Goal: Information Seeking & Learning: Learn about a topic

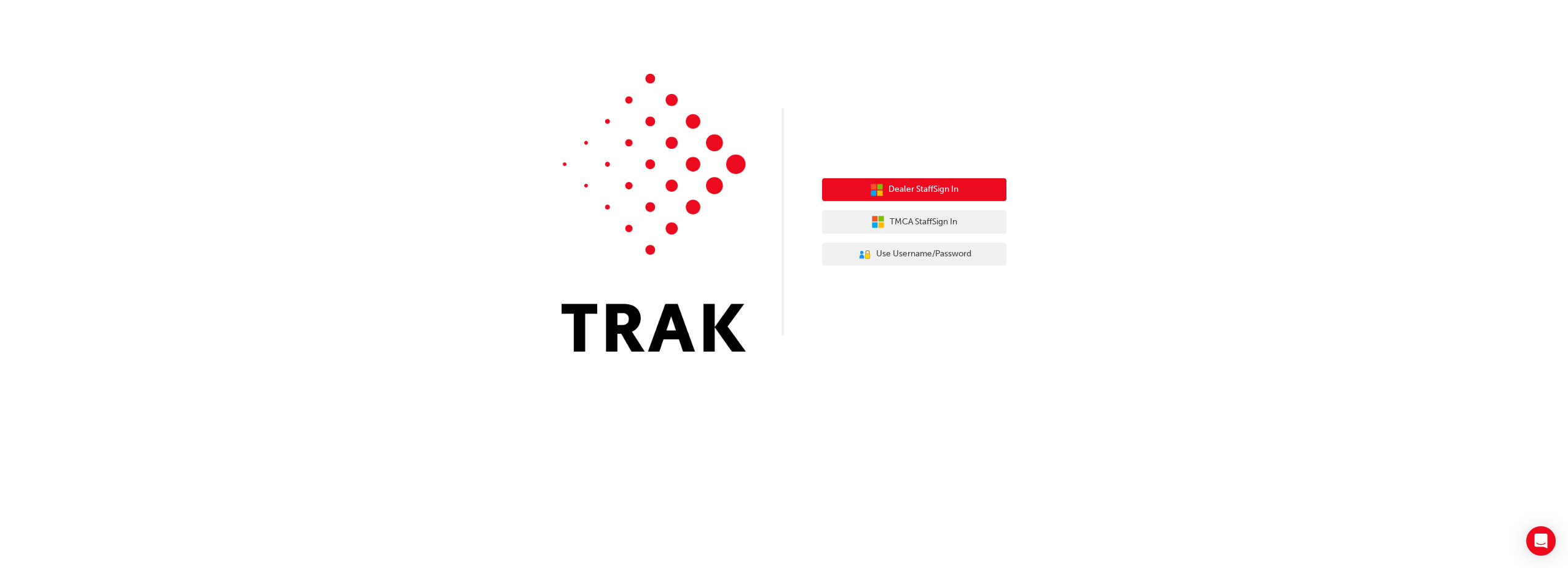
click at [951, 184] on span "Dealer Staff Sign In" at bounding box center [923, 190] width 70 height 14
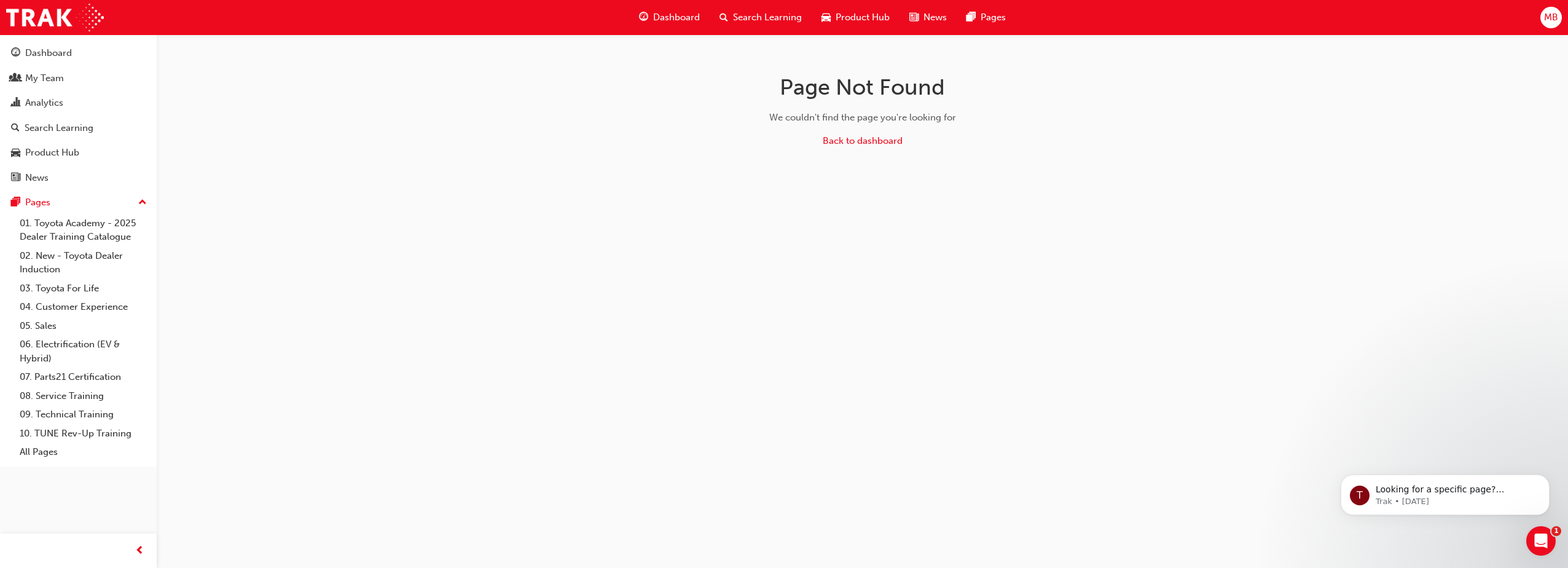
click at [761, 17] on span "Search Learning" at bounding box center [767, 17] width 69 height 14
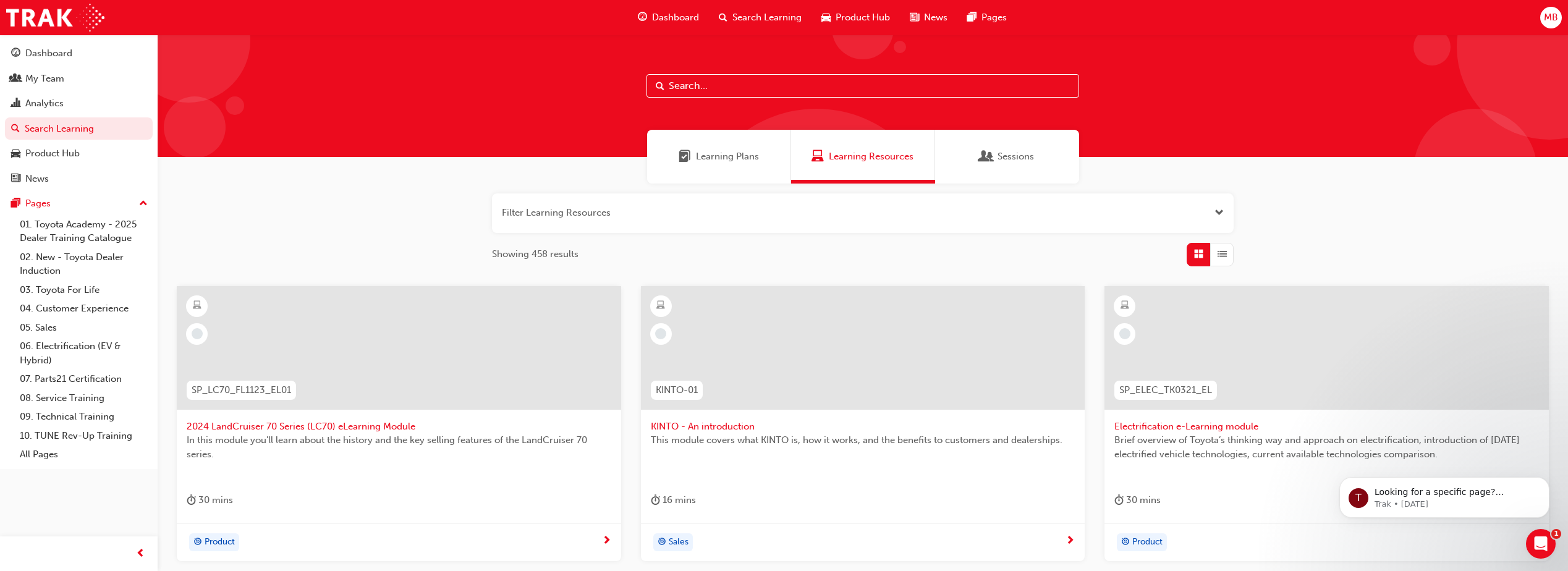
click at [669, 14] on span "Dashboard" at bounding box center [675, 17] width 47 height 14
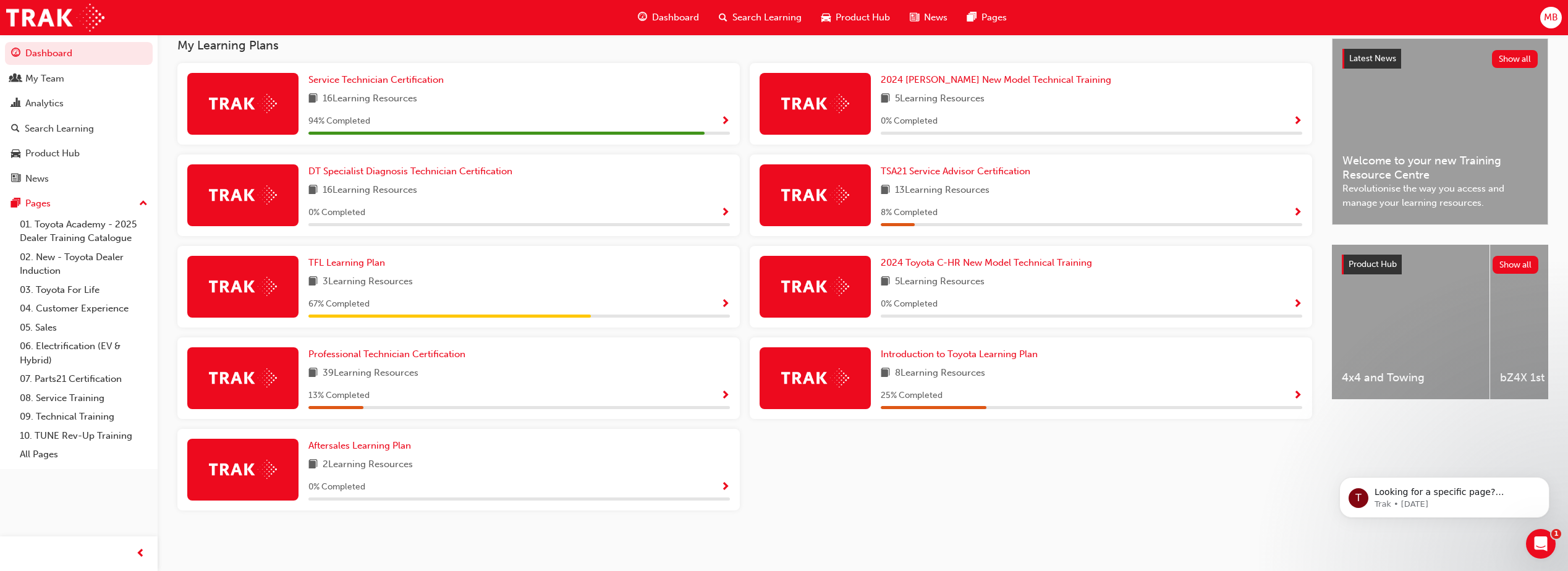
scroll to position [281, 0]
click at [648, 294] on div "TFL Learning Plan 3 Learning Resources 67 % Completed" at bounding box center [519, 287] width 421 height 62
click at [723, 306] on span "Show Progress" at bounding box center [725, 305] width 9 height 11
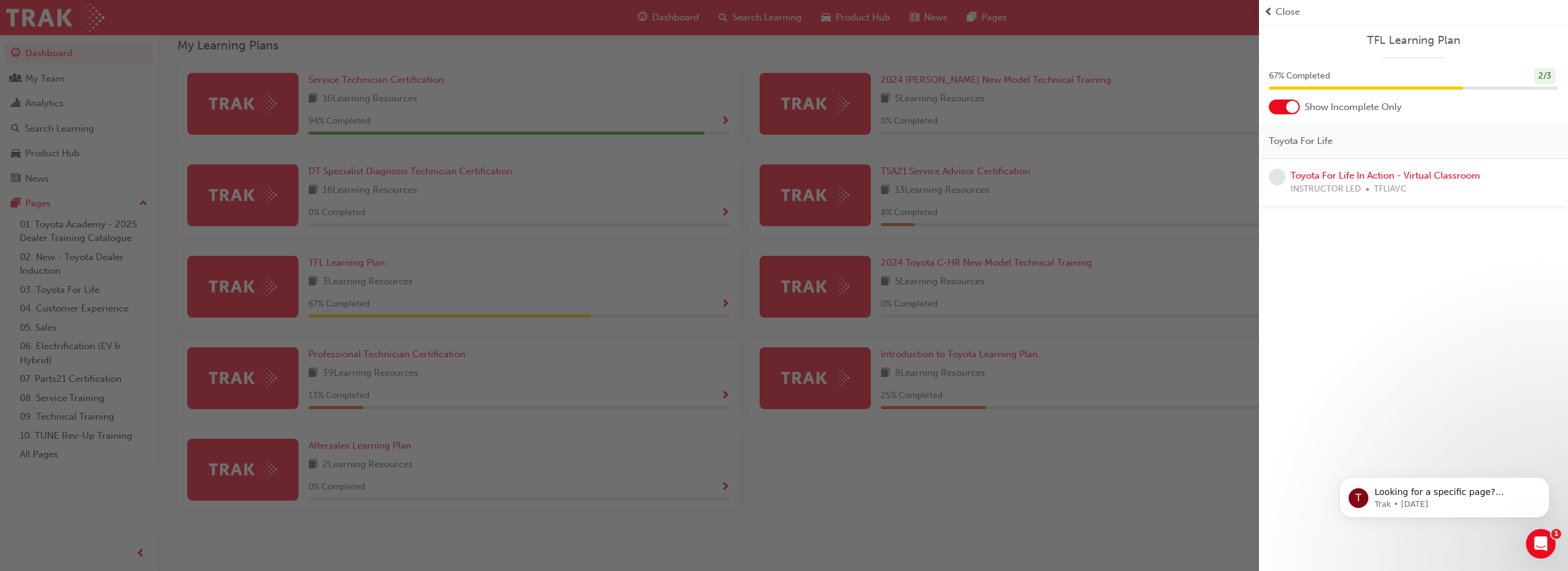
click at [1279, 13] on span "Close" at bounding box center [1287, 12] width 24 height 14
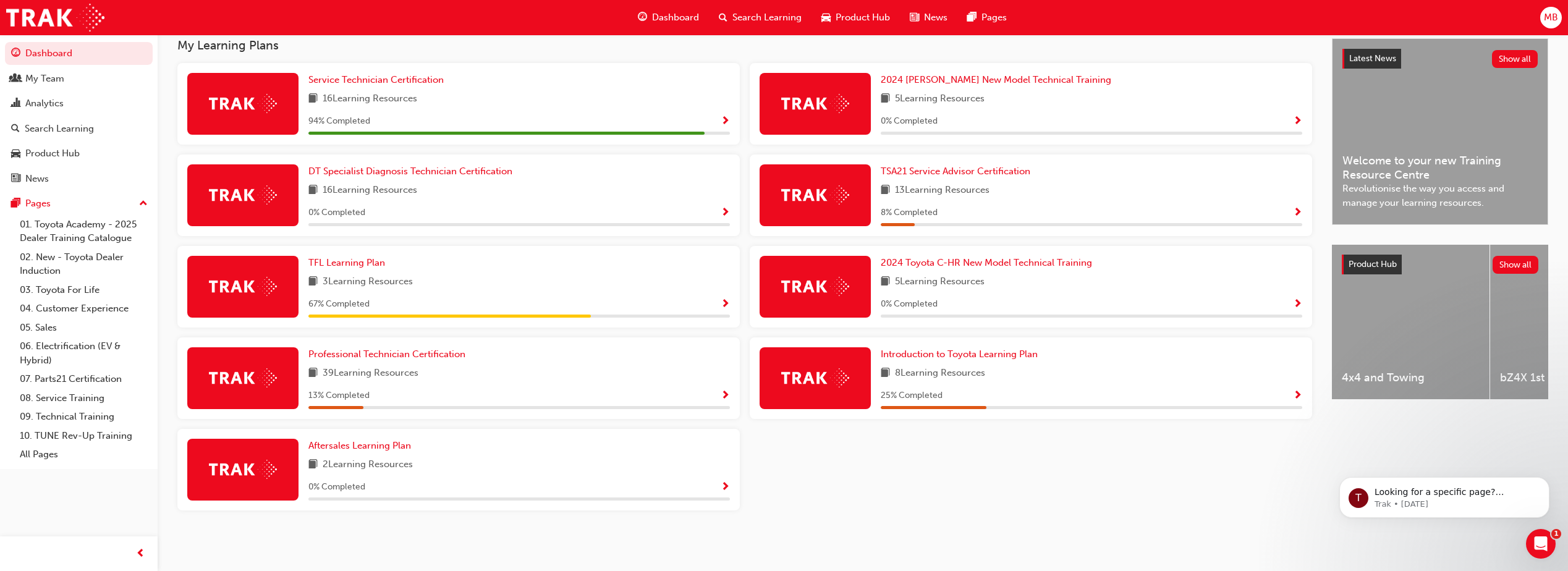
click at [1300, 215] on span "Show Progress" at bounding box center [1297, 213] width 9 height 11
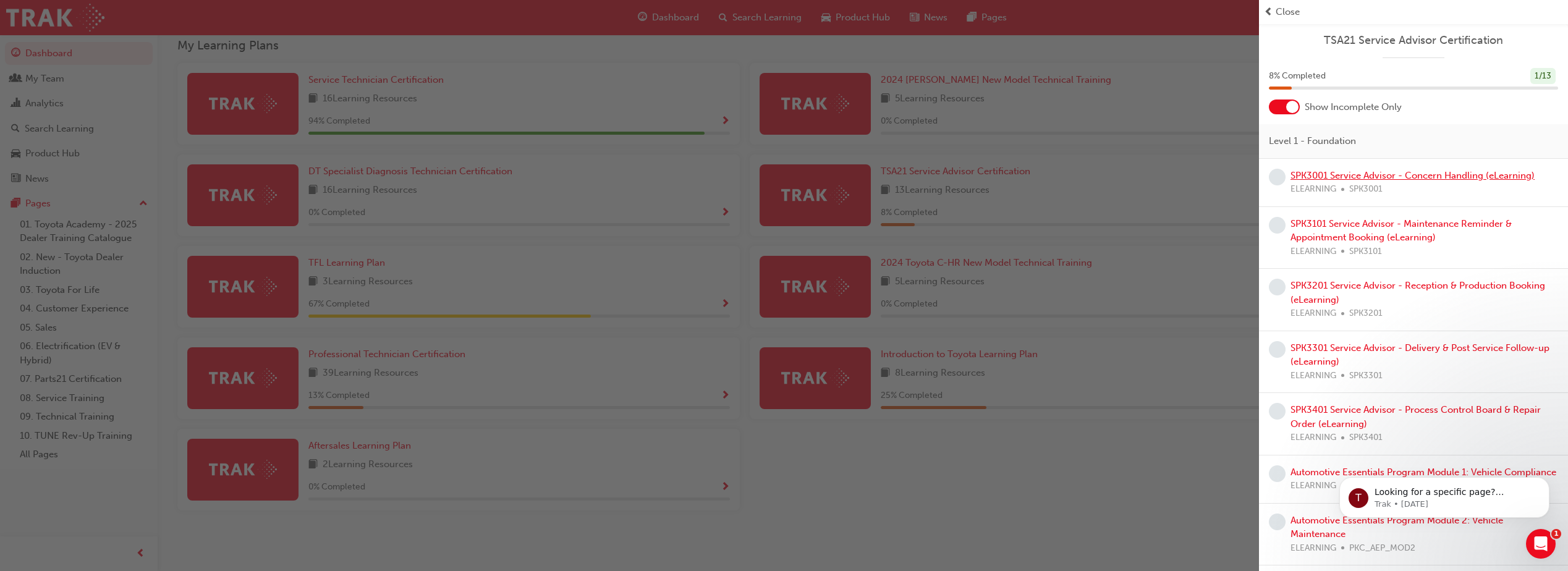
click at [1445, 173] on link "SPK3001 Service Advisor - Concern Handling (eLearning)" at bounding box center [1412, 175] width 244 height 11
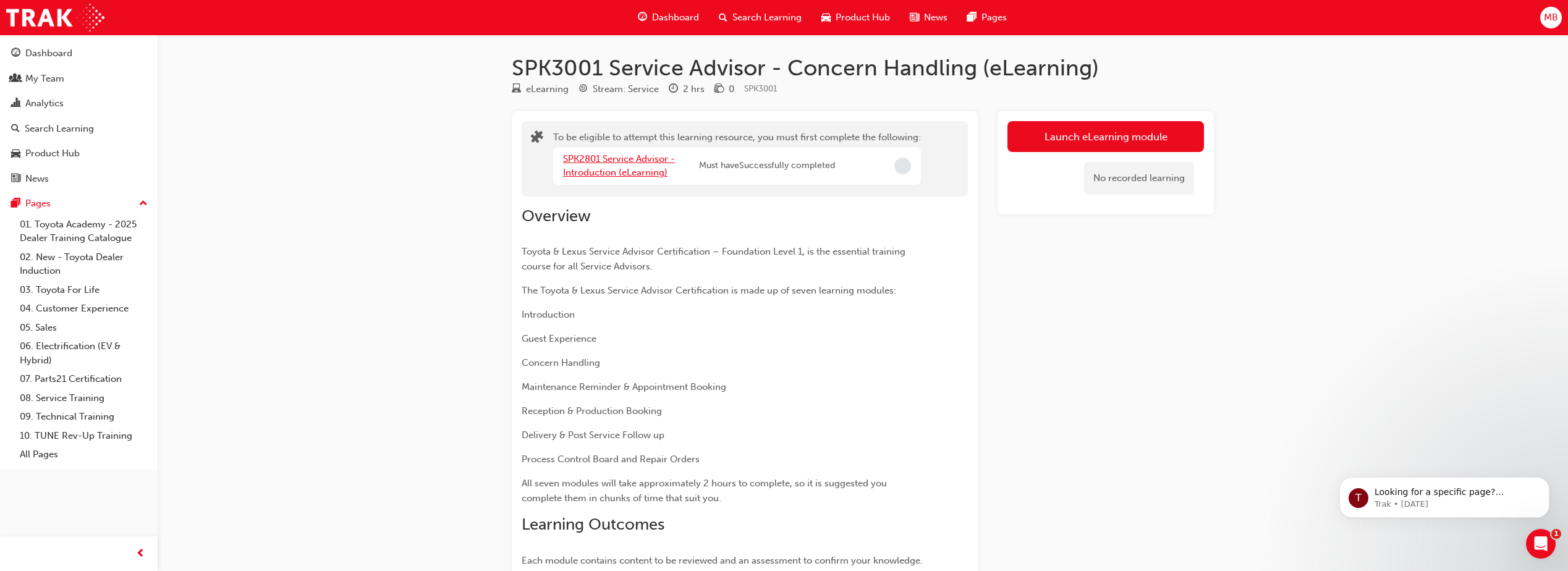
click at [602, 160] on link "SPK2801 Service Advisor - Introduction (eLearning)" at bounding box center [619, 166] width 112 height 25
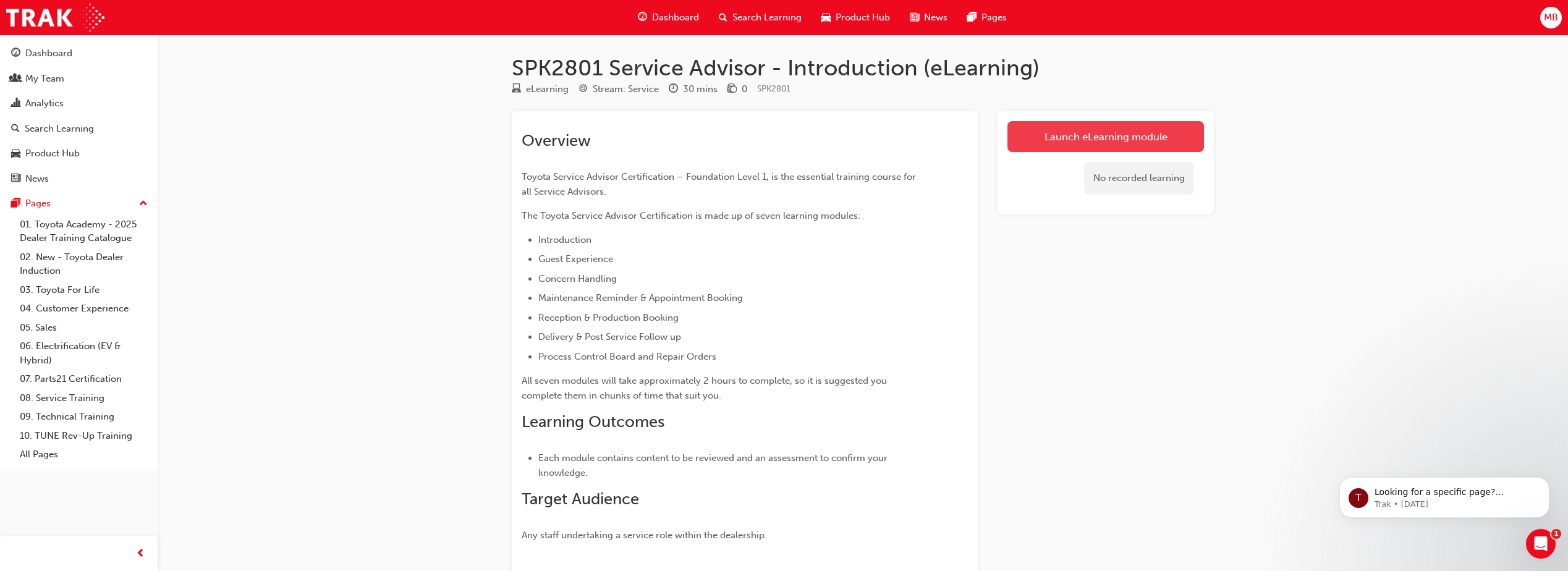
click at [1076, 142] on link "Launch eLearning module" at bounding box center [1106, 136] width 197 height 31
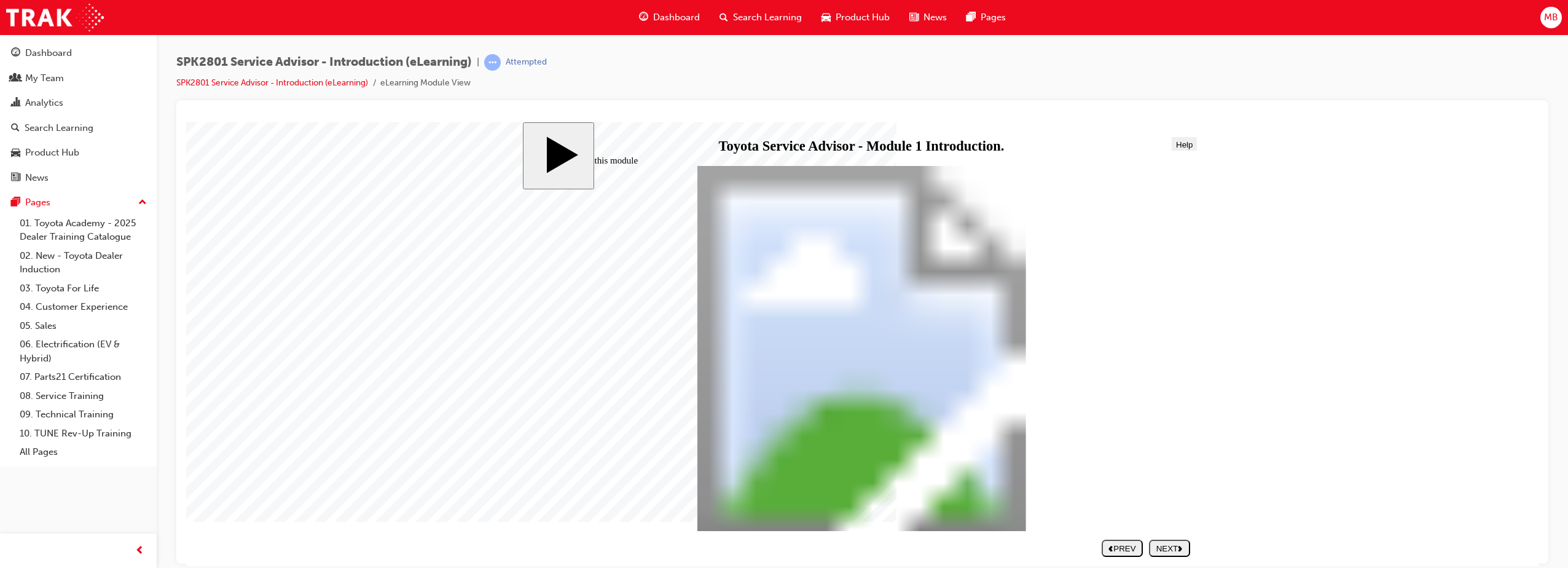
click at [1177, 551] on div "NEXT" at bounding box center [1169, 547] width 31 height 9
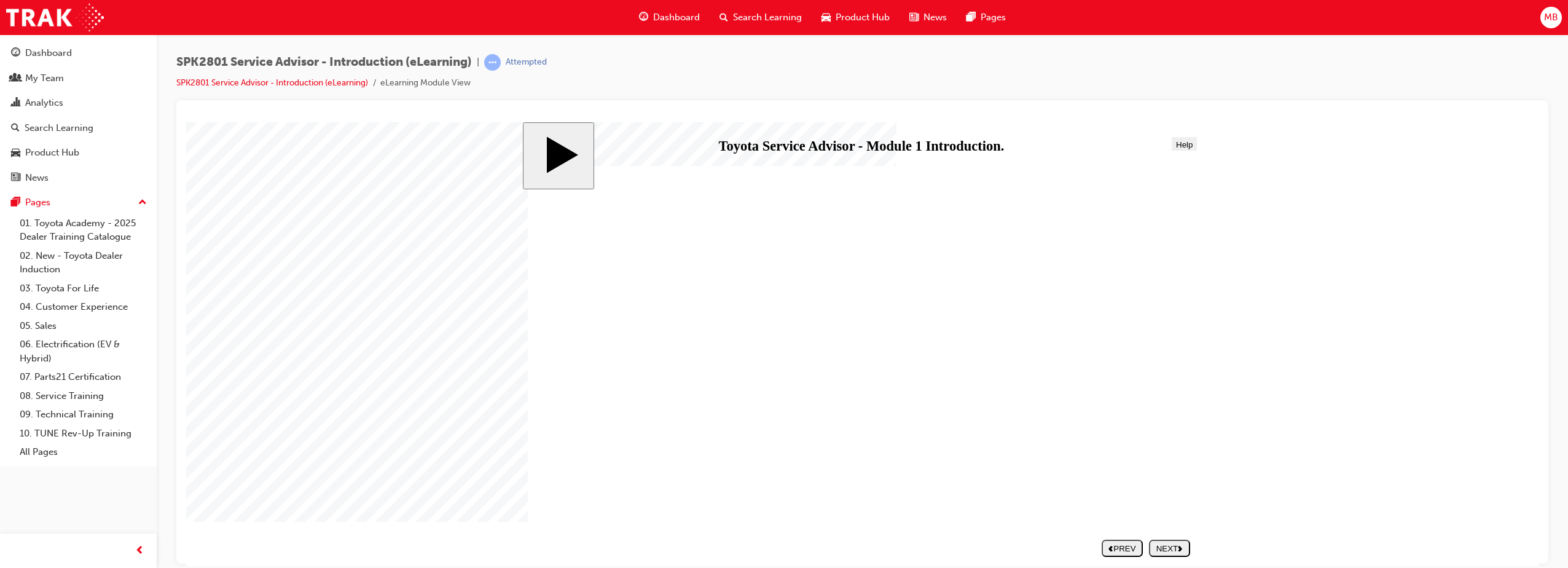
click at [1171, 545] on div "NEXT" at bounding box center [1169, 547] width 31 height 9
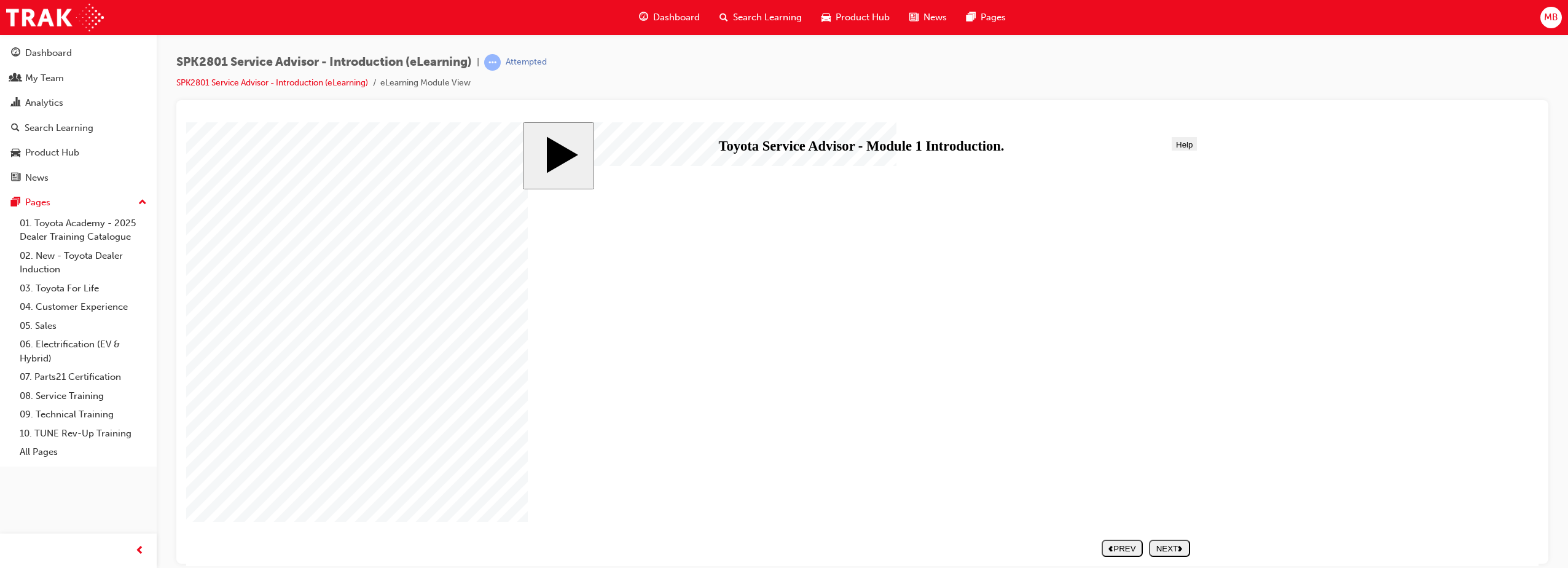
click at [1165, 549] on div "NEXT" at bounding box center [1169, 547] width 31 height 9
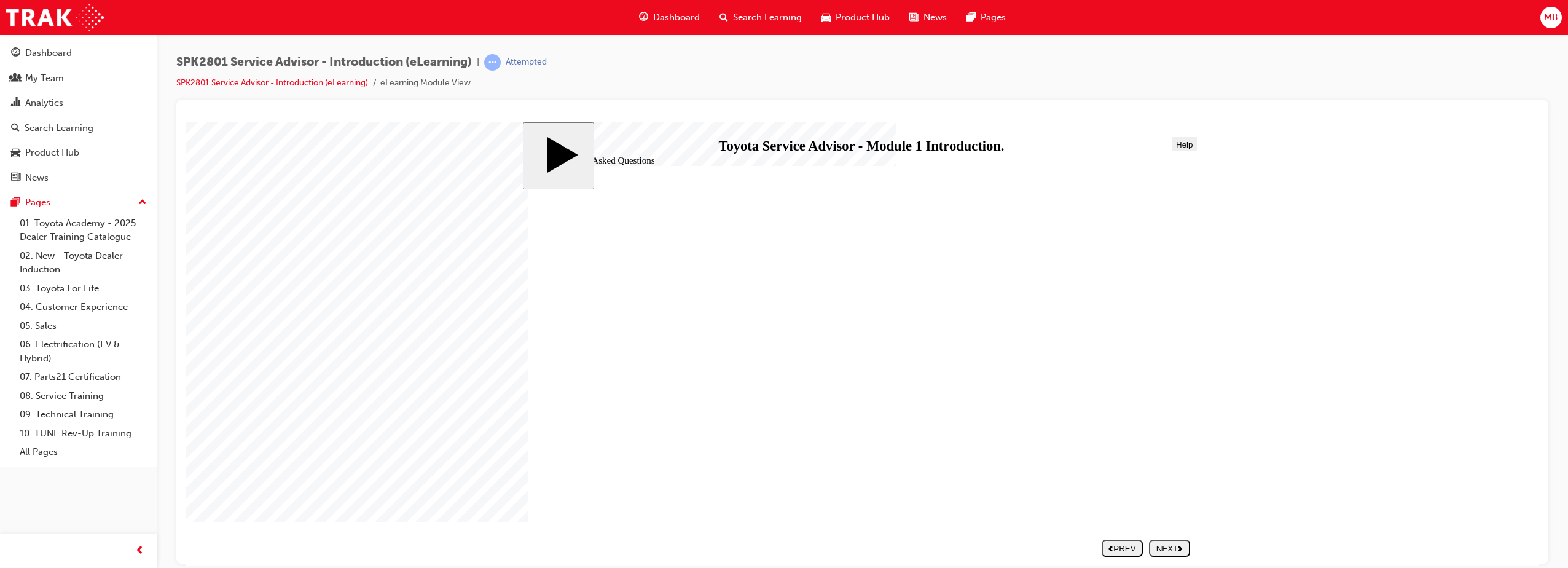
click at [1166, 547] on div "NEXT" at bounding box center [1169, 547] width 31 height 9
click at [1177, 551] on div "NEXT" at bounding box center [1169, 547] width 31 height 9
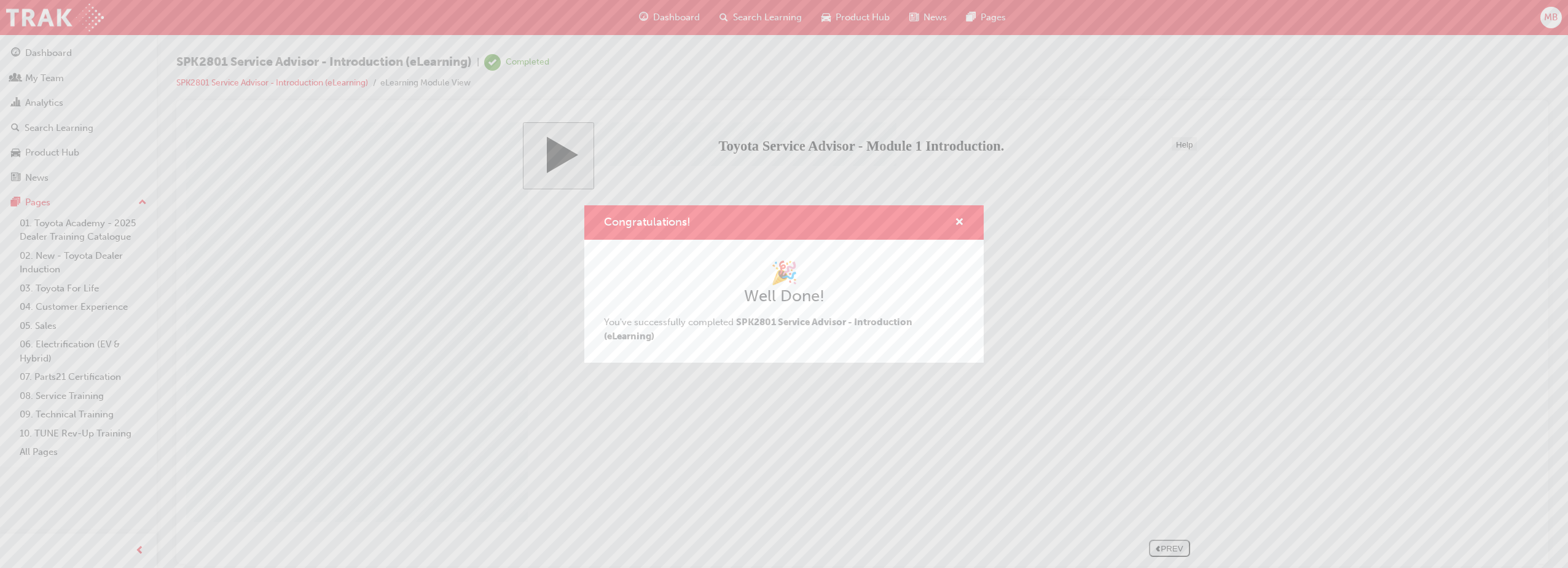
click at [1134, 302] on div "Congratulations! 🎉 Well Done! You've successfully completed SPK2801 Service Adv…" at bounding box center [784, 284] width 1568 height 568
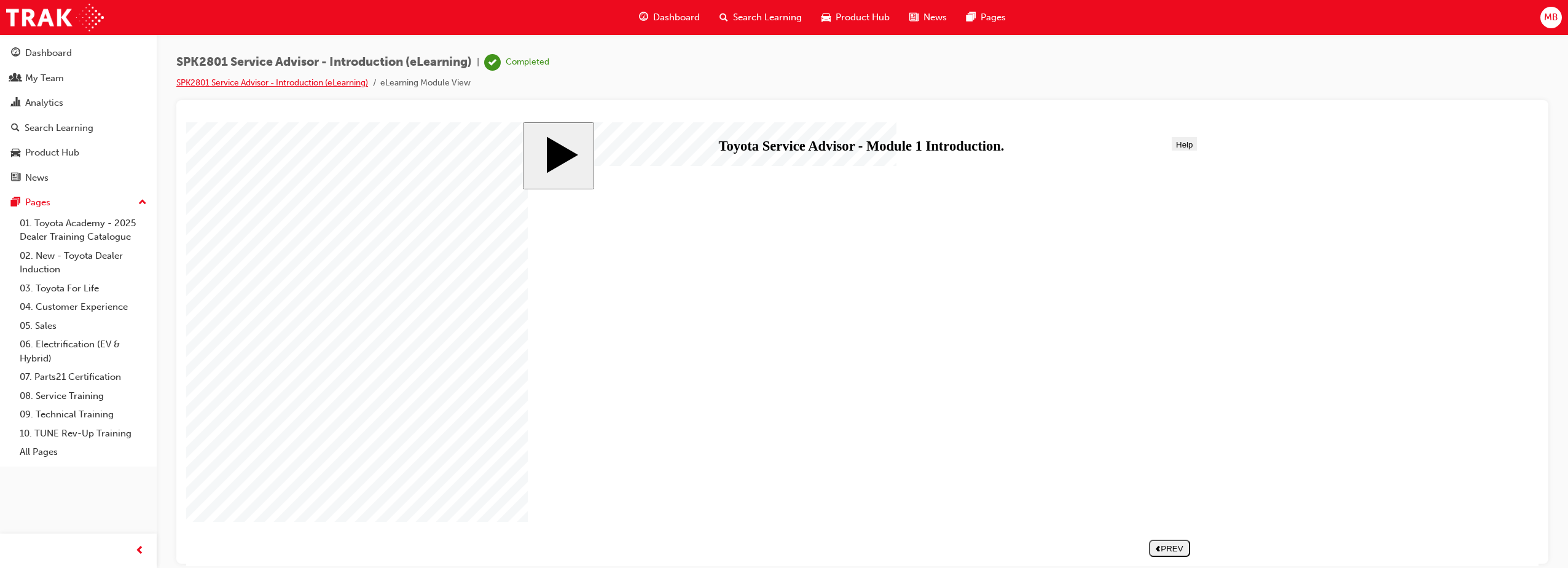
click at [304, 83] on link "SPK2801 Service Advisor - Introduction (eLearning)" at bounding box center [272, 82] width 192 height 10
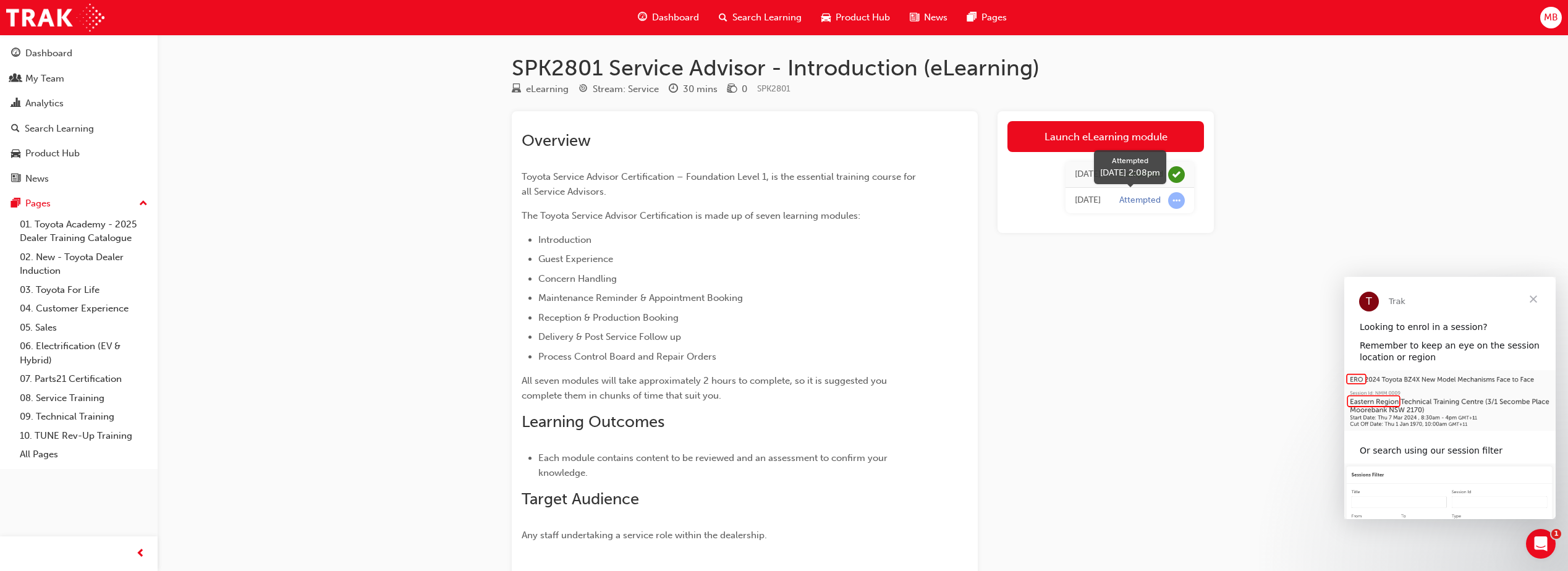
click at [1171, 202] on span "learningRecordVerb_ATTEMPT-icon" at bounding box center [1176, 200] width 17 height 17
drag, startPoint x: 1147, startPoint y: 200, endPoint x: 1138, endPoint y: 202, distance: 9.2
click at [1138, 202] on div "Attempted" at bounding box center [1152, 200] width 65 height 17
drag, startPoint x: 1138, startPoint y: 202, endPoint x: 1091, endPoint y: 240, distance: 60.4
click at [1091, 240] on div "Launch eLearning module [DATE] Completed [DATE] Attempted" at bounding box center [1105, 380] width 216 height 538
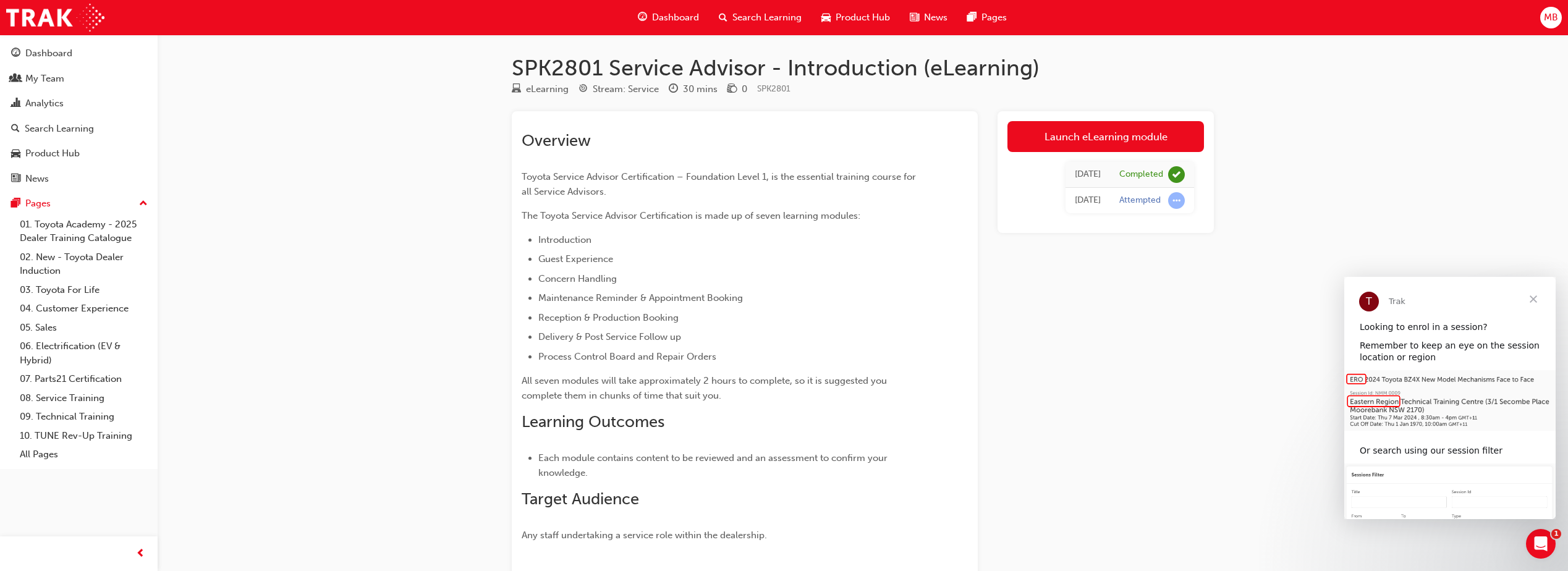
click at [1536, 298] on span "Close" at bounding box center [1534, 299] width 45 height 45
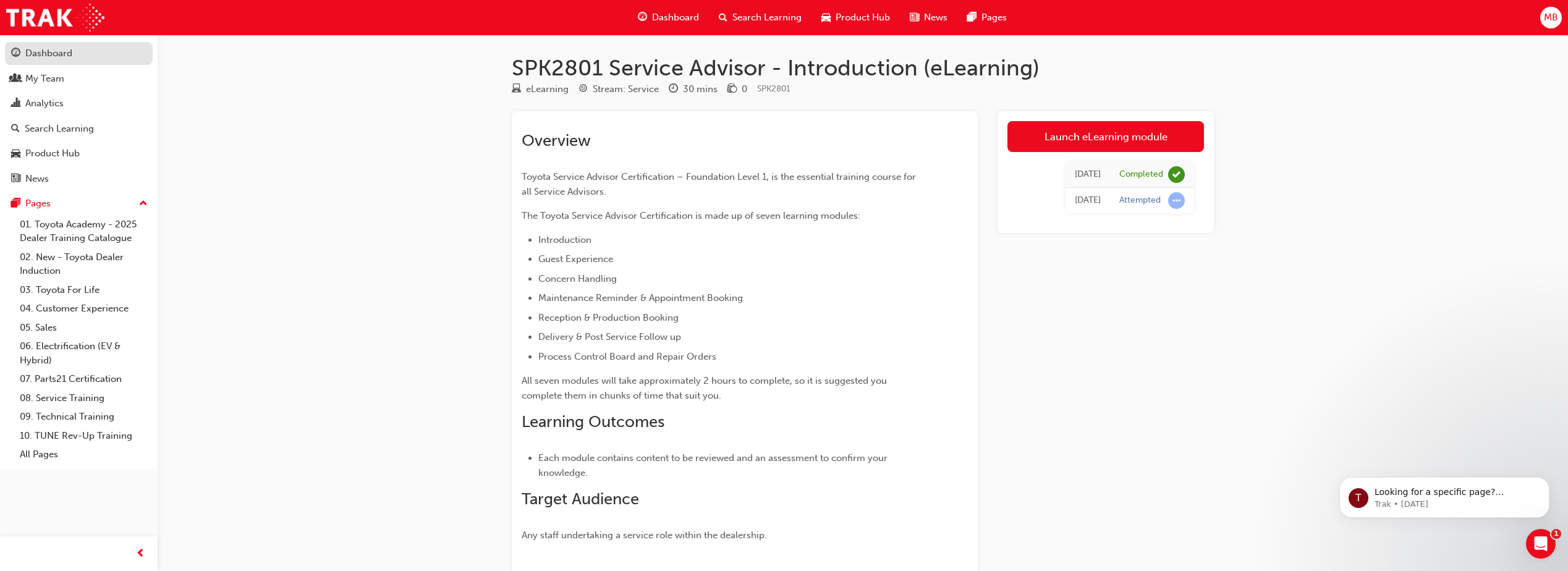
click at [114, 56] on div "Dashboard" at bounding box center [78, 53] width 136 height 15
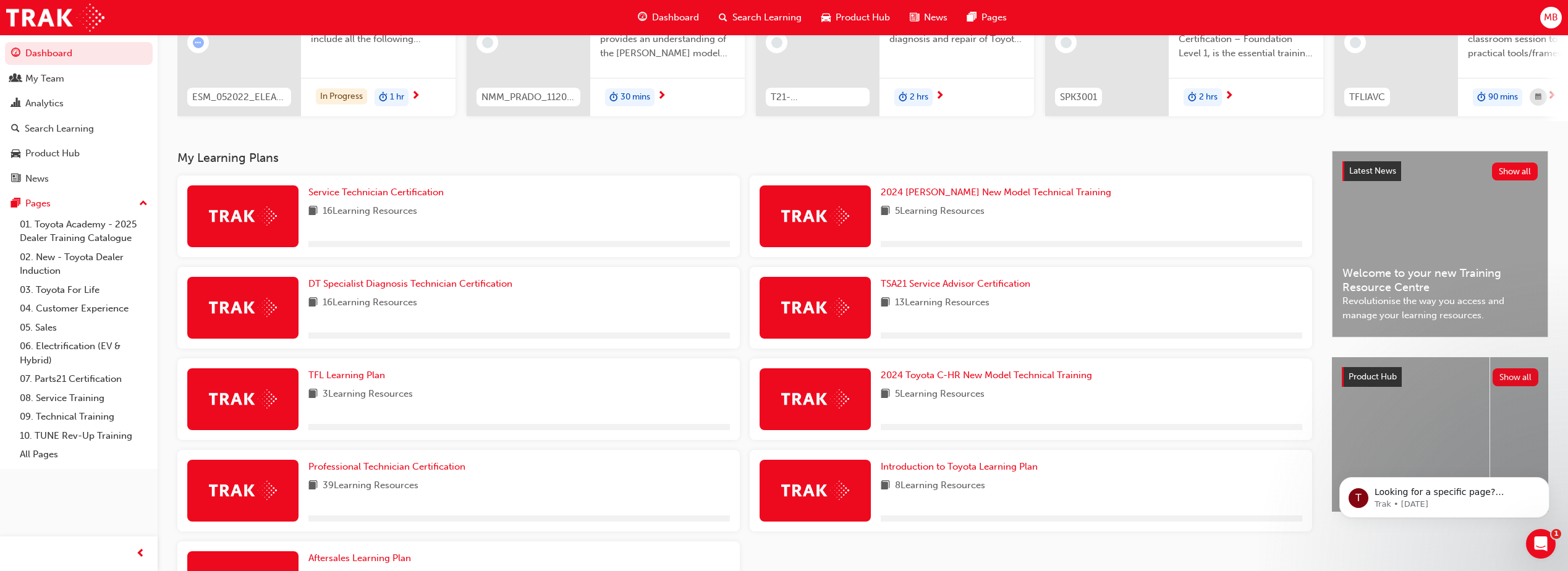
scroll to position [185, 0]
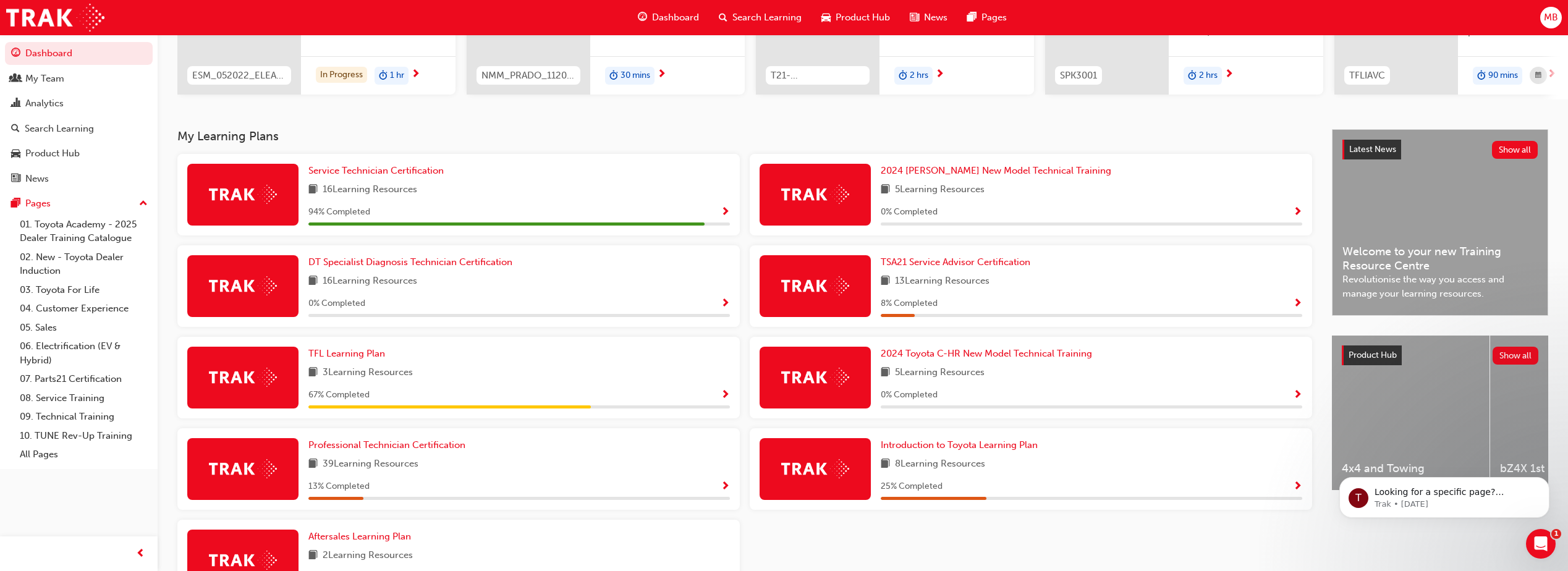
click at [1289, 307] on div "8 % Completed" at bounding box center [1092, 303] width 421 height 15
click at [1296, 308] on span "Show Progress" at bounding box center [1297, 304] width 9 height 11
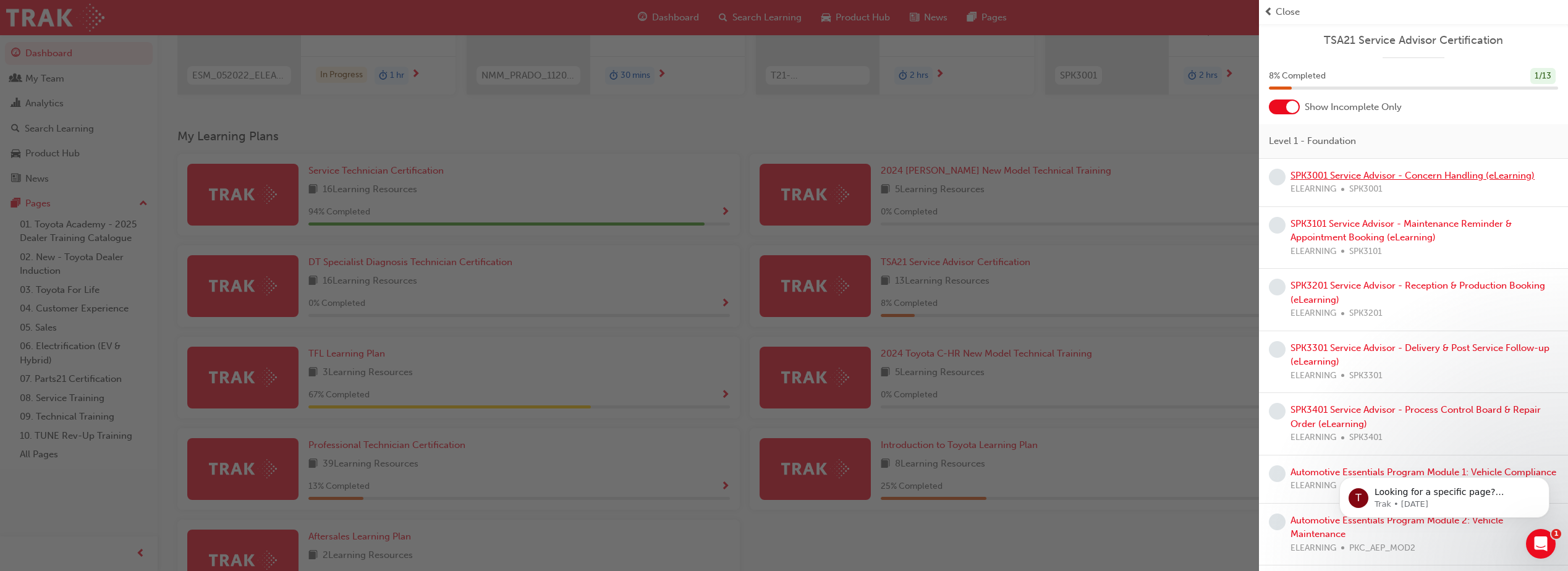
click at [1326, 176] on link "SPK3001 Service Advisor - Concern Handling (eLearning)" at bounding box center [1412, 175] width 244 height 11
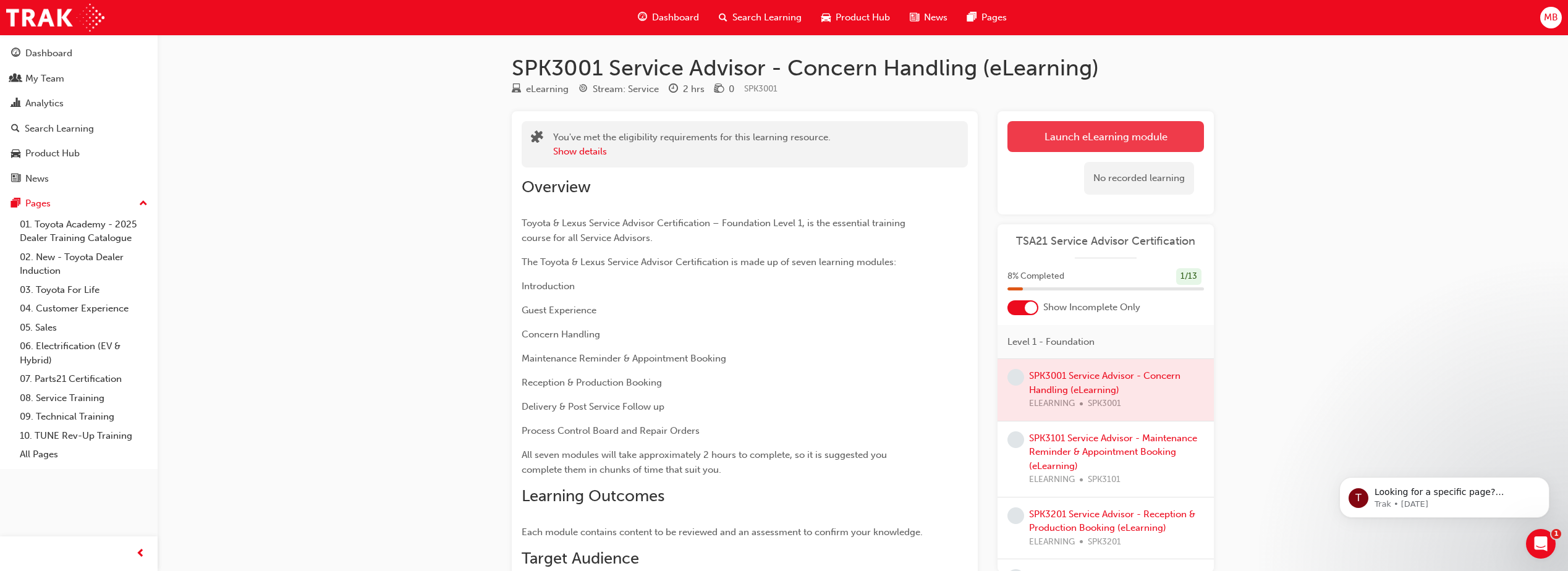
click at [1074, 132] on link "Launch eLearning module" at bounding box center [1106, 136] width 197 height 31
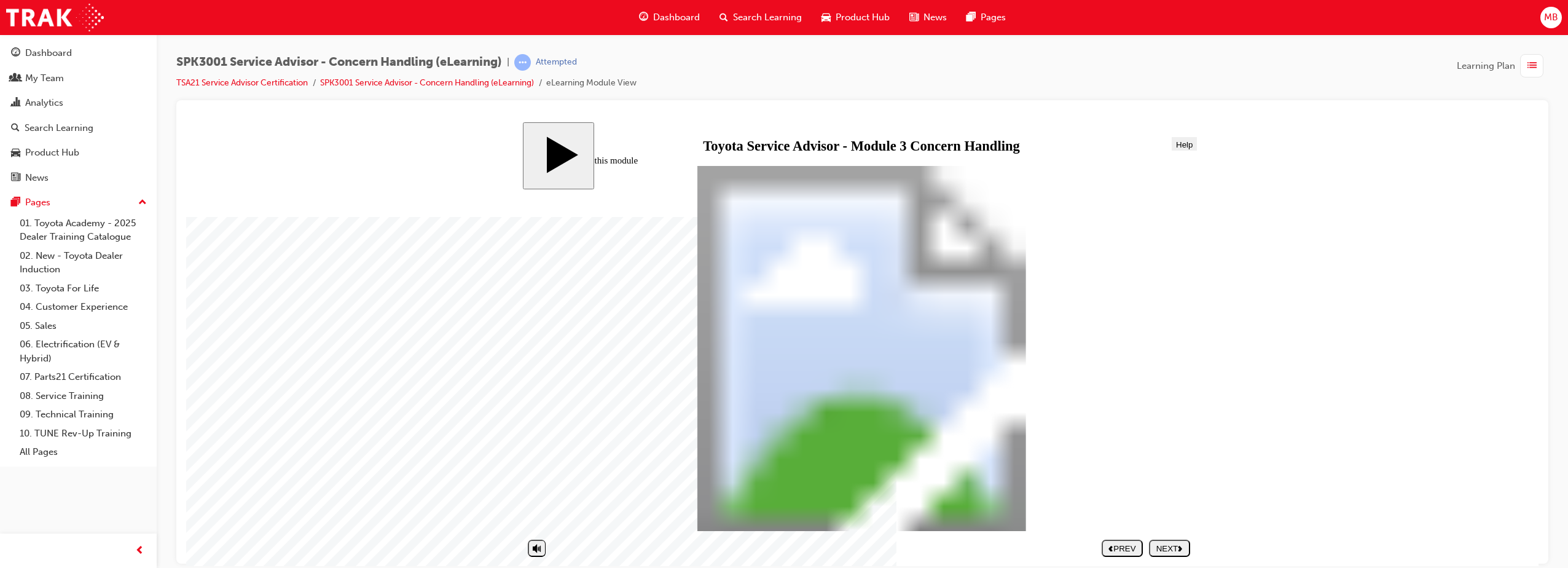
click at [1163, 550] on div "NEXT" at bounding box center [1169, 547] width 31 height 9
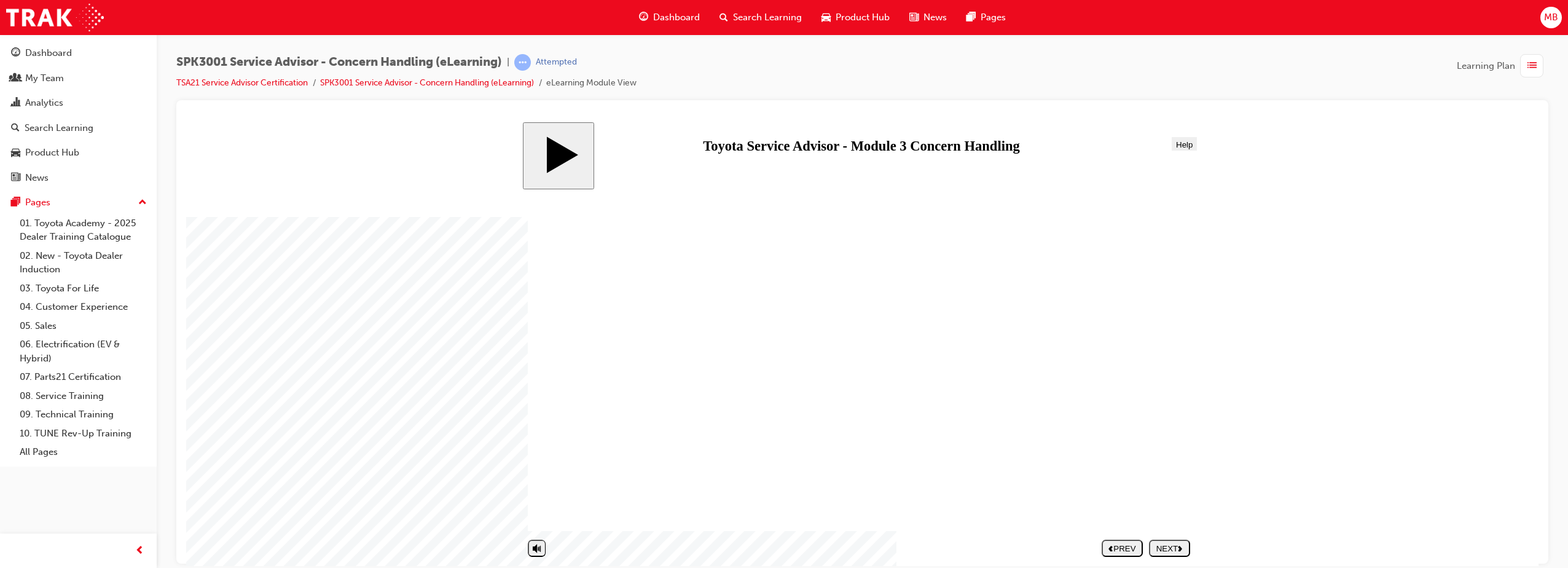
click at [1160, 551] on div "NEXT" at bounding box center [1169, 547] width 31 height 9
click at [1159, 547] on div "NEXT" at bounding box center [1169, 547] width 31 height 9
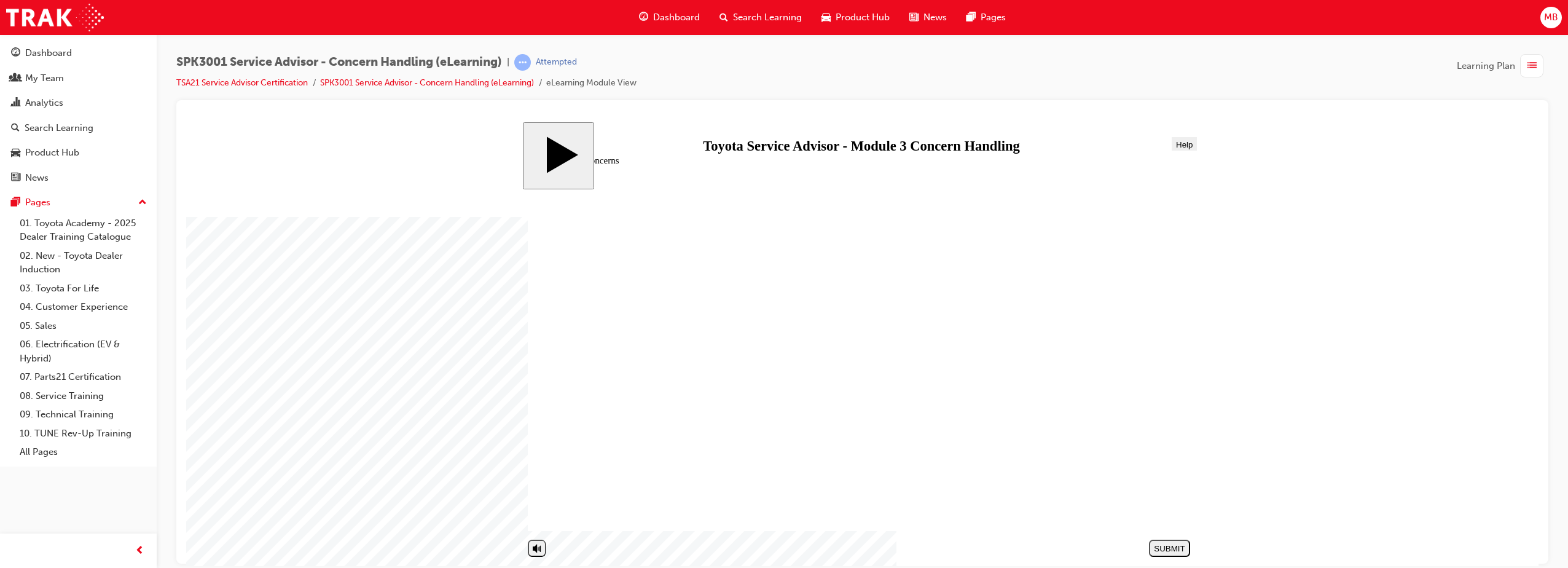
drag, startPoint x: 903, startPoint y: 374, endPoint x: 1092, endPoint y: 467, distance: 210.6
drag, startPoint x: 910, startPoint y: 472, endPoint x: 1093, endPoint y: 286, distance: 260.9
drag, startPoint x: 906, startPoint y: 293, endPoint x: 1106, endPoint y: 389, distance: 221.8
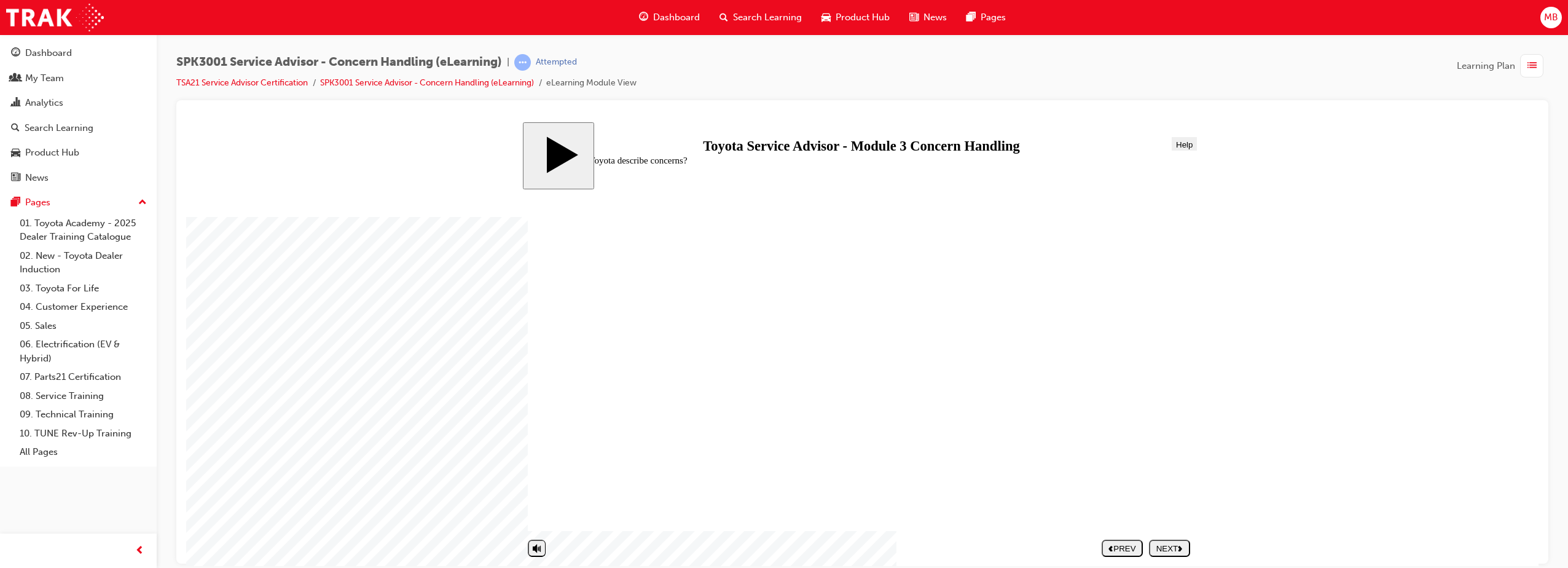
click at [1179, 550] on polygon "next" at bounding box center [1179, 547] width 3 height 5
click at [1289, 237] on body "slide: Concern Handling – The Bad Concern Handling – The Bad Round Same Side Co…" at bounding box center [862, 344] width 1352 height 443
click at [1177, 547] on div "NEXT" at bounding box center [1169, 547] width 31 height 9
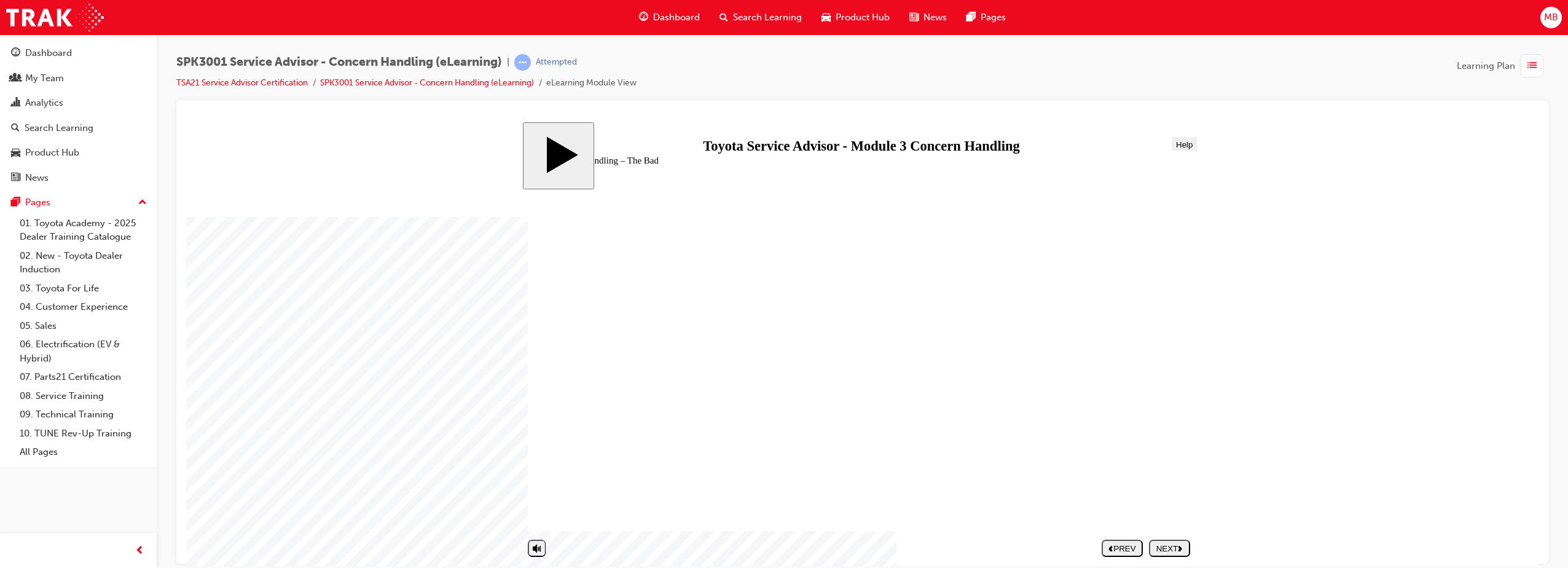
click at [1168, 547] on div "NEXT" at bounding box center [1169, 547] width 31 height 9
click at [1111, 546] on polygon "previous" at bounding box center [1110, 547] width 3 height 5
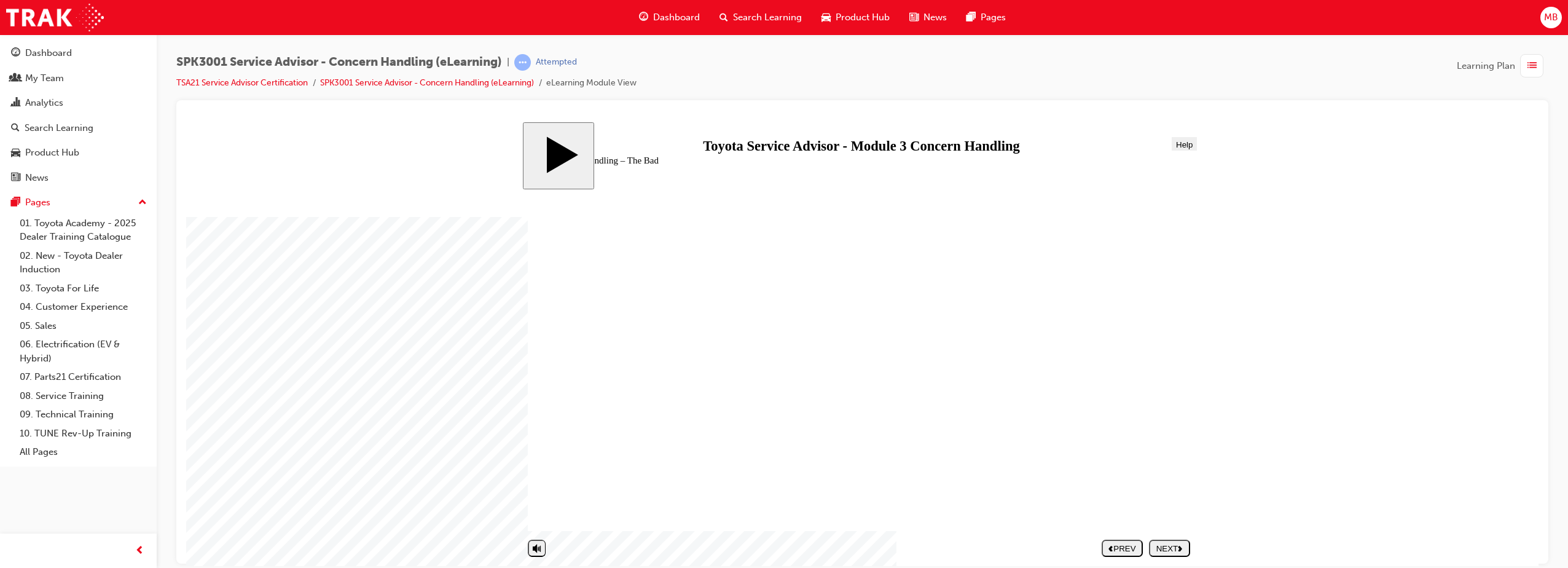
click at [1160, 546] on div "NEXT" at bounding box center [1169, 547] width 31 height 9
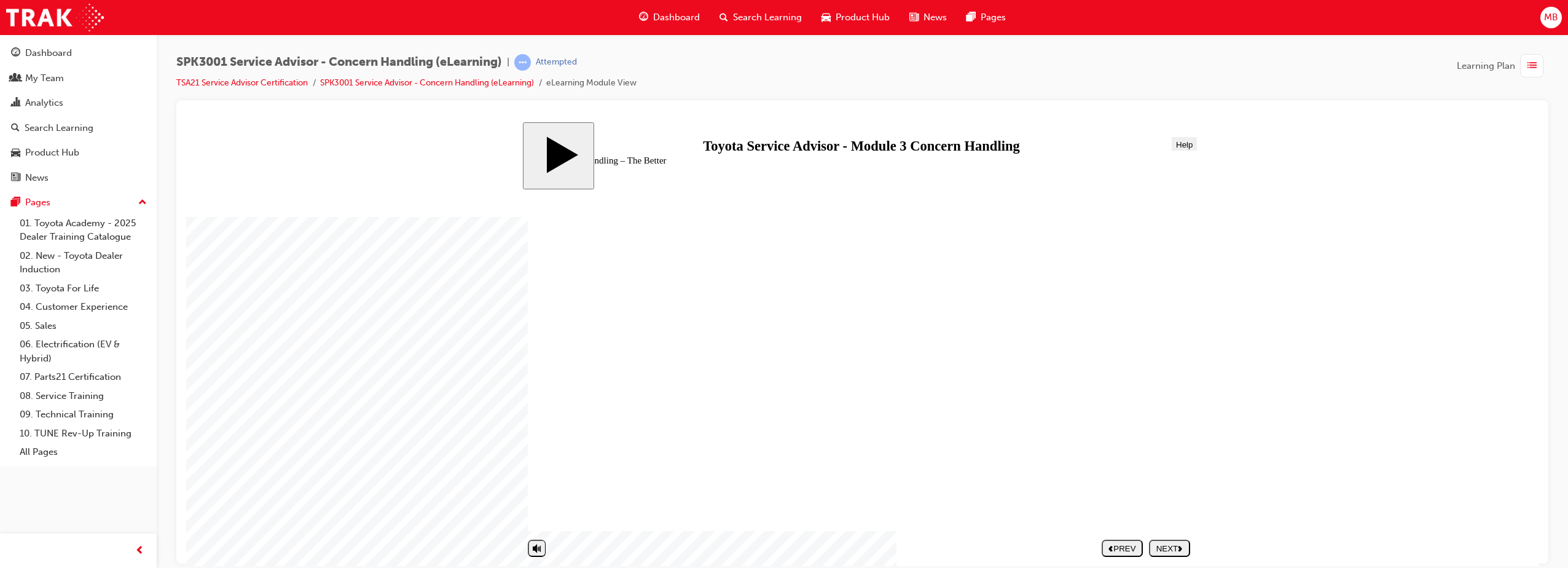
click at [1160, 550] on div "NEXT" at bounding box center [1169, 547] width 31 height 9
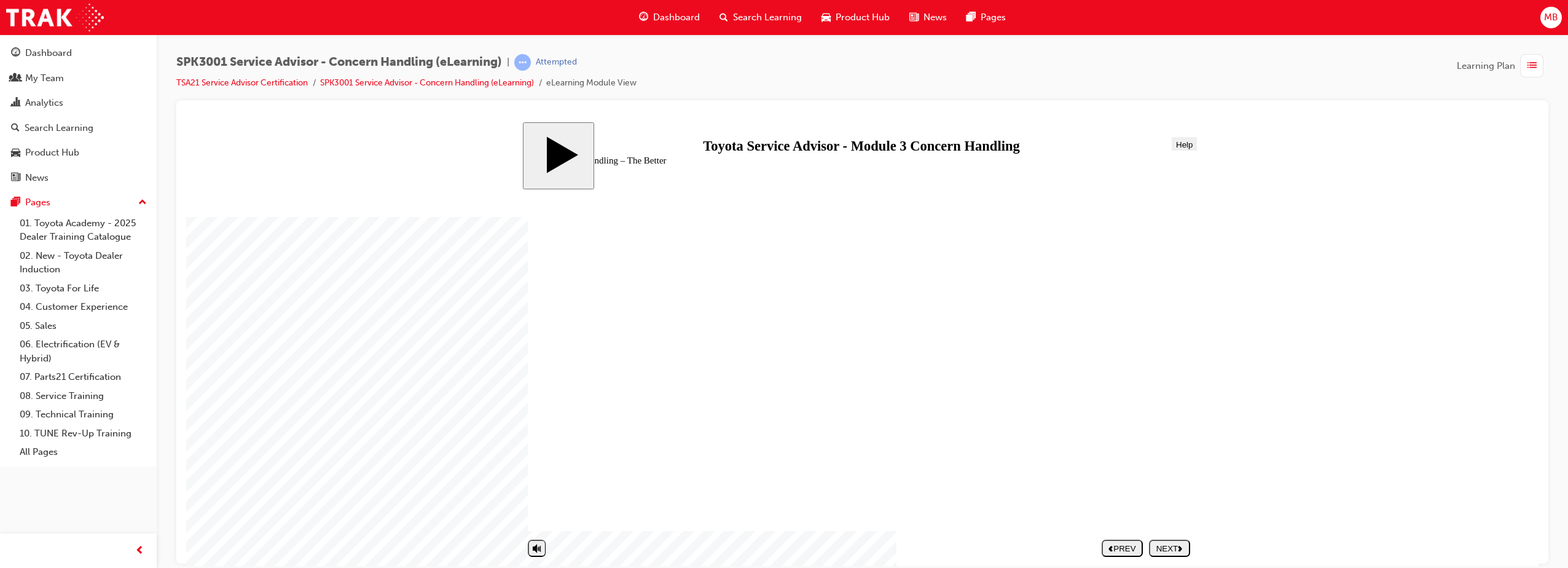
click at [1171, 545] on div "NEXT" at bounding box center [1169, 547] width 31 height 9
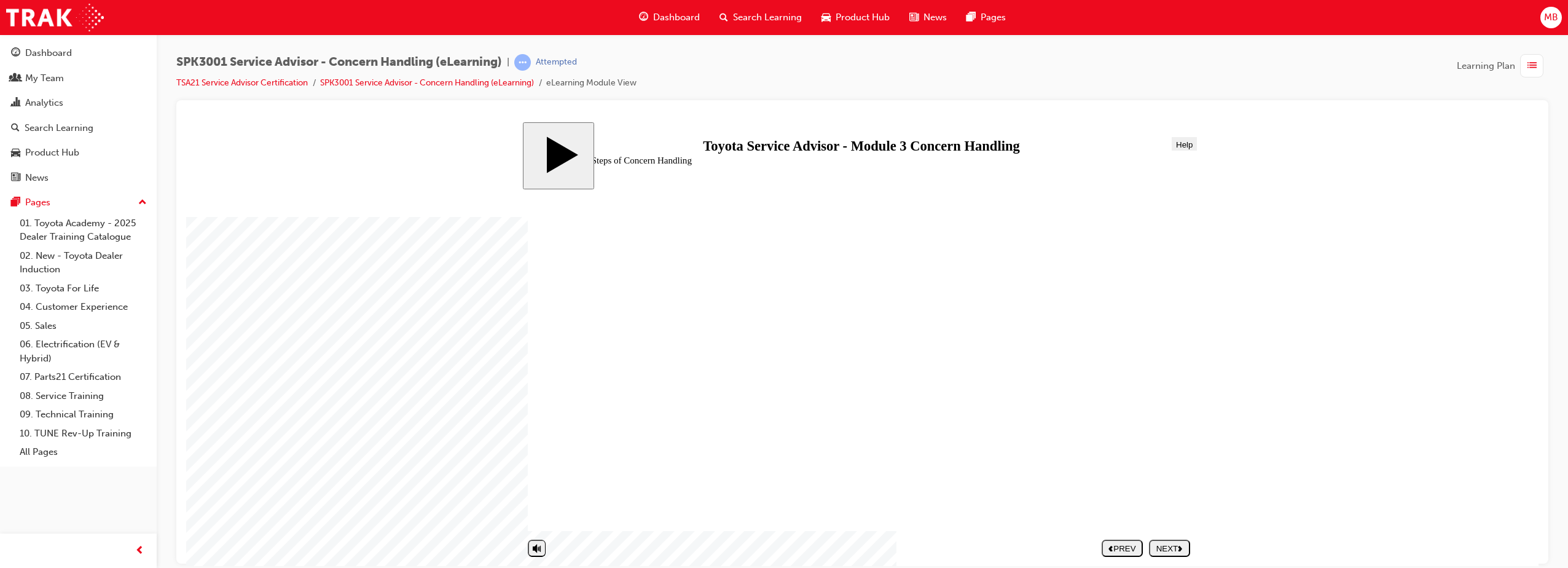
click at [1160, 545] on div "NEXT" at bounding box center [1169, 547] width 31 height 9
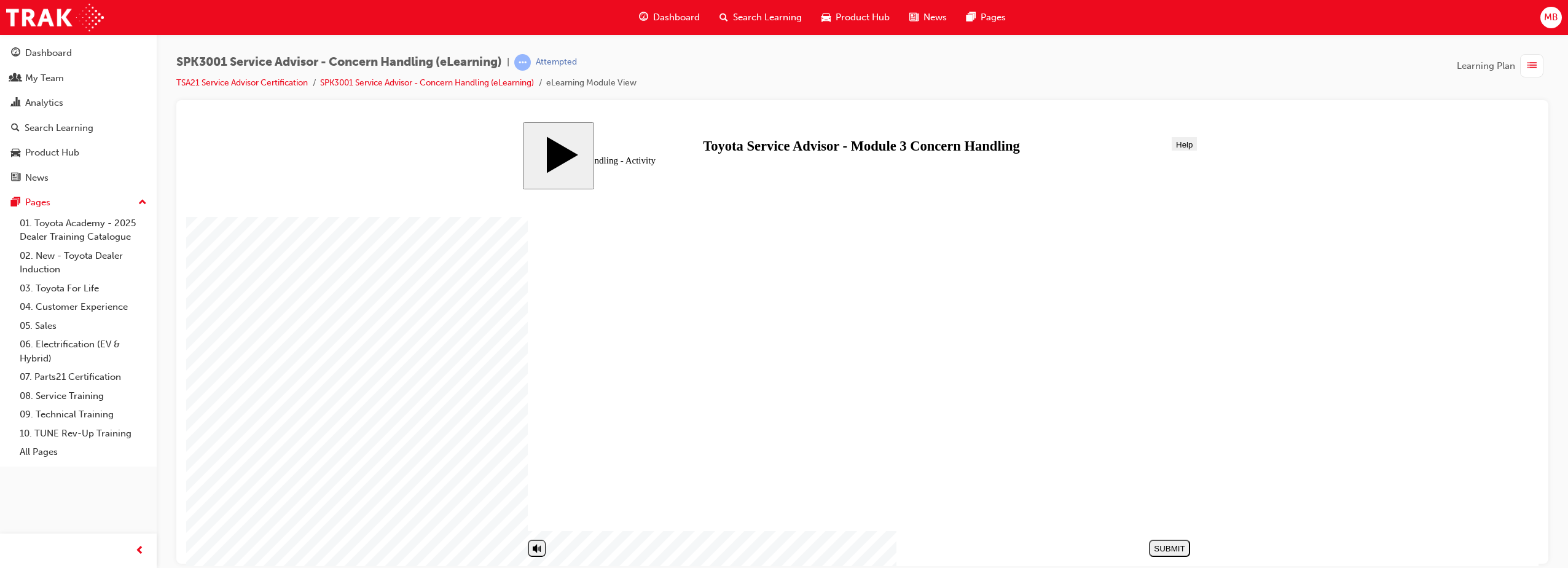
drag, startPoint x: 751, startPoint y: 411, endPoint x: 1003, endPoint y: 277, distance: 285.4
drag, startPoint x: 654, startPoint y: 480, endPoint x: 1008, endPoint y: 316, distance: 390.1
drag, startPoint x: 1004, startPoint y: 307, endPoint x: 649, endPoint y: 422, distance: 373.2
drag, startPoint x: 687, startPoint y: 394, endPoint x: 998, endPoint y: 311, distance: 321.9
drag, startPoint x: 722, startPoint y: 398, endPoint x: 1062, endPoint y: 312, distance: 350.7
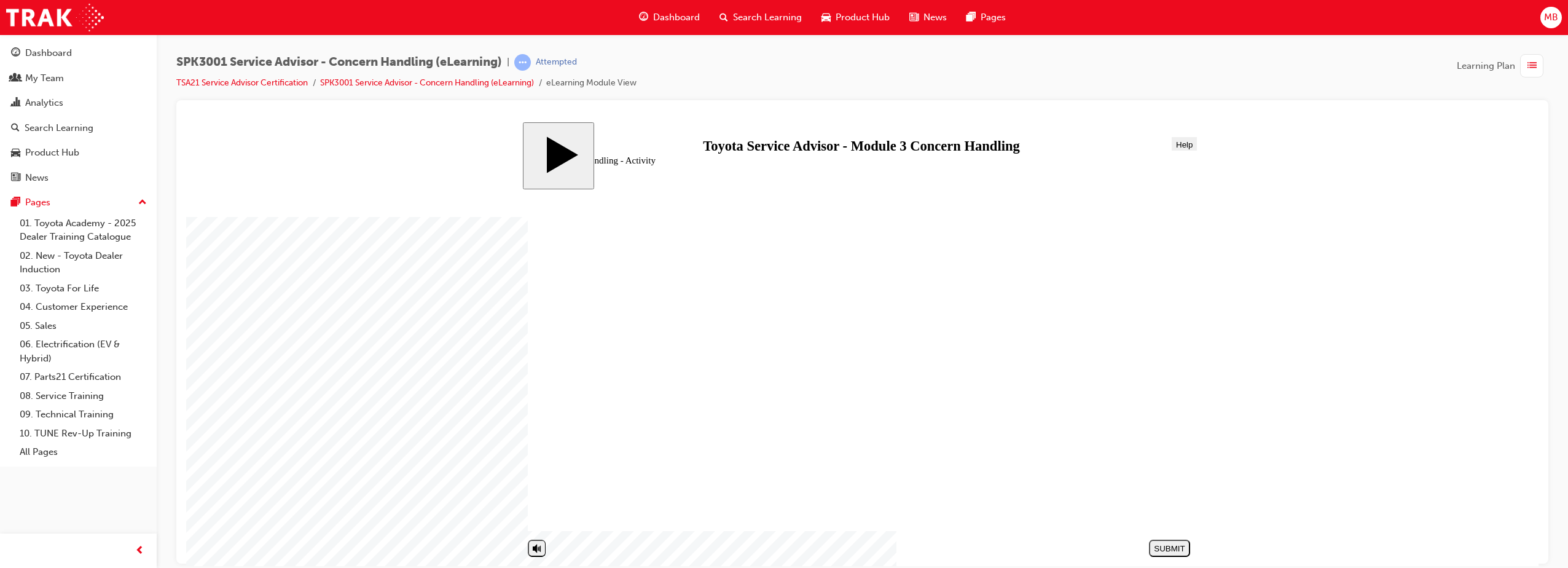
drag, startPoint x: 763, startPoint y: 396, endPoint x: 1103, endPoint y: 341, distance: 344.4
drag, startPoint x: 672, startPoint y: 476, endPoint x: 1015, endPoint y: 309, distance: 381.5
drag, startPoint x: 651, startPoint y: 452, endPoint x: 988, endPoint y: 374, distance: 345.9
drag, startPoint x: 683, startPoint y: 505, endPoint x: 1020, endPoint y: 411, distance: 349.9
drag, startPoint x: 698, startPoint y: 341, endPoint x: 1034, endPoint y: 472, distance: 360.6
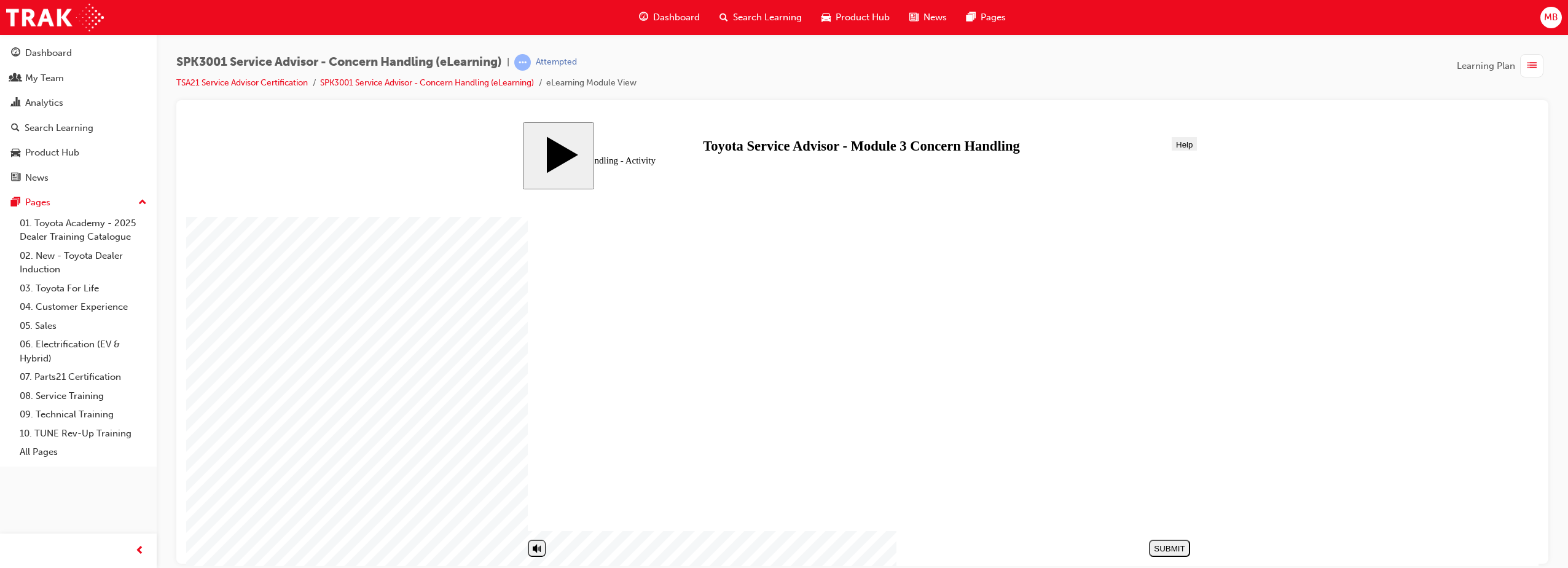
drag, startPoint x: 721, startPoint y: 372, endPoint x: 1049, endPoint y: 440, distance: 335.0
click at [1164, 550] on div "SUBMIT" at bounding box center [1169, 547] width 31 height 9
click at [1182, 550] on use "next" at bounding box center [1179, 548] width 3 height 5
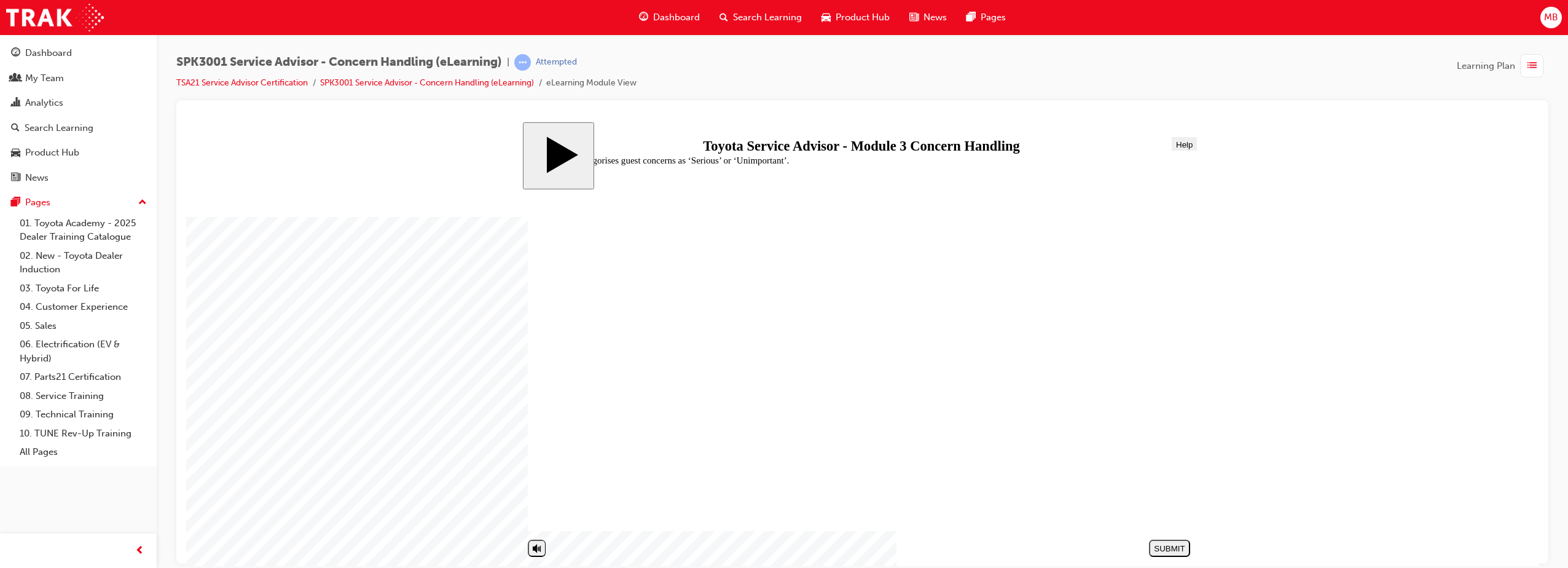
radio input "true"
click at [1175, 544] on div "SUBMIT" at bounding box center [1169, 547] width 31 height 9
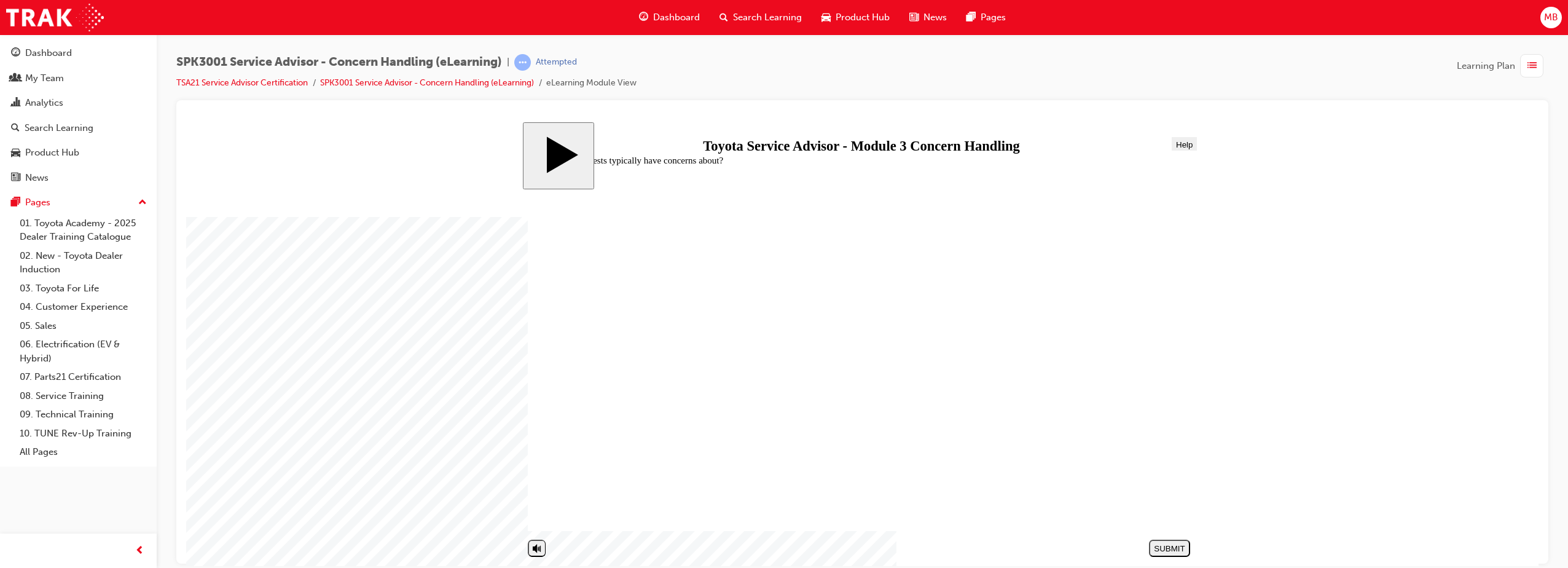
radio input "false"
radio input "true"
click at [1160, 545] on div "SUBMIT" at bounding box center [1169, 547] width 31 height 9
